Goal: Information Seeking & Learning: Understand process/instructions

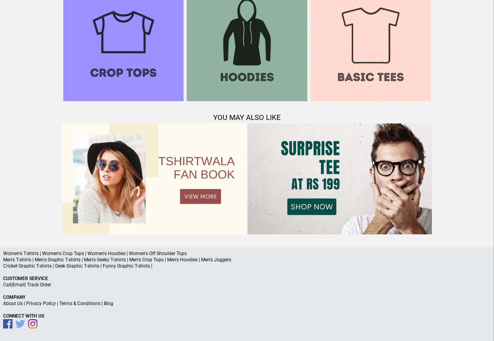
scroll to position [754, 0]
click at [86, 302] on link "Terms & Conditions" at bounding box center [79, 303] width 41 height 5
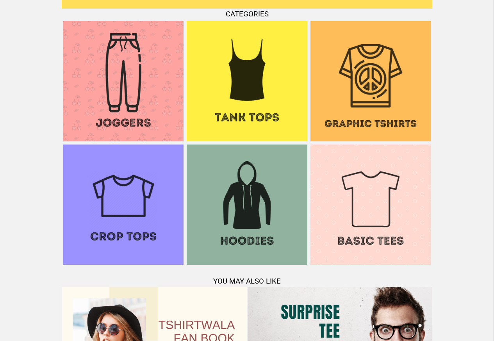
scroll to position [820, 0]
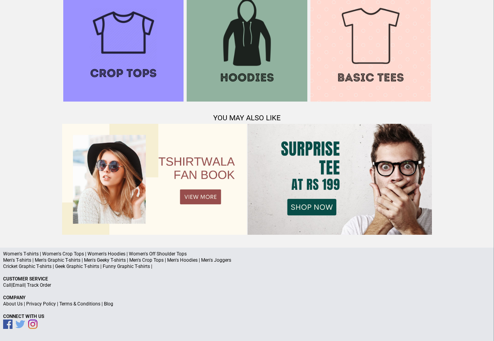
click at [87, 304] on link "Terms & Conditions" at bounding box center [79, 303] width 41 height 5
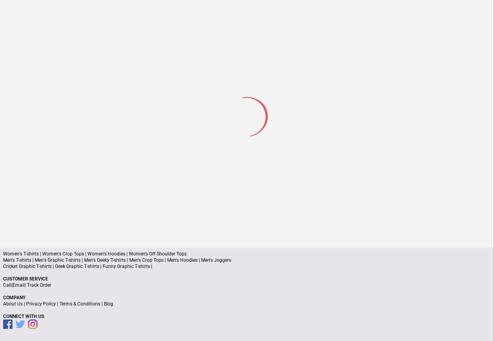
scroll to position [37, 0]
